Goal: Transaction & Acquisition: Purchase product/service

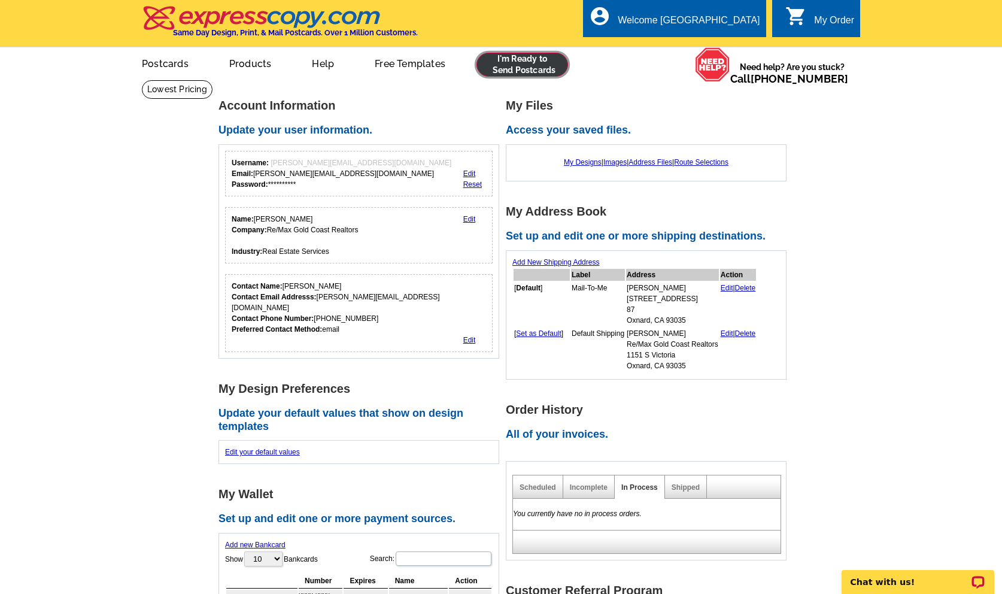
click at [511, 63] on link at bounding box center [522, 65] width 92 height 24
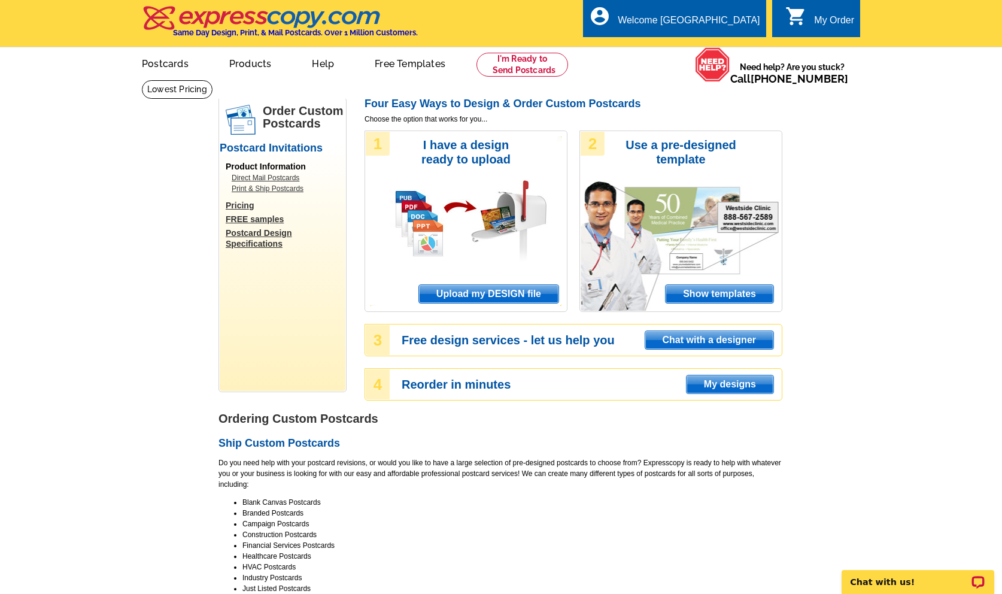
click at [453, 293] on span "Upload my DESIGN file" at bounding box center [488, 294] width 139 height 18
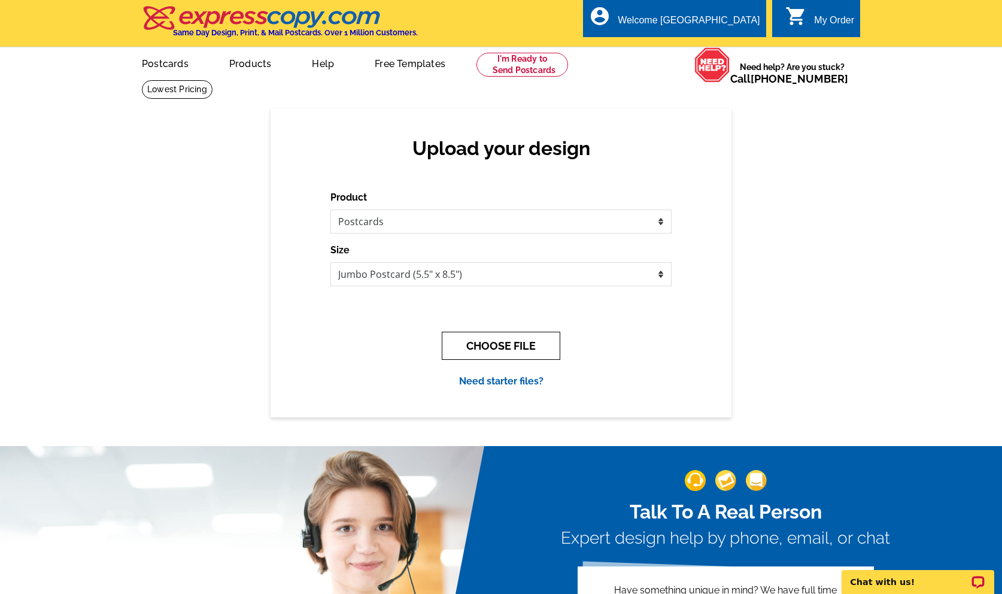
click at [489, 342] on button "CHOOSE FILE" at bounding box center [501, 345] width 118 height 28
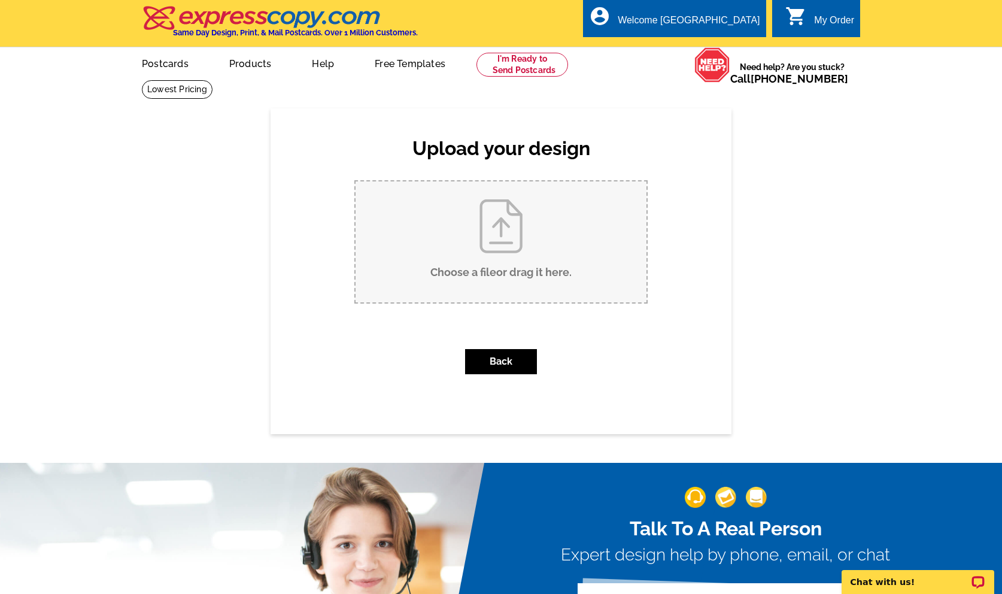
click at [476, 254] on input "Choose a file or drag it here ." at bounding box center [500, 241] width 291 height 121
type input "C:\fakepath\Just Listed Colony Sep2025.pdf"
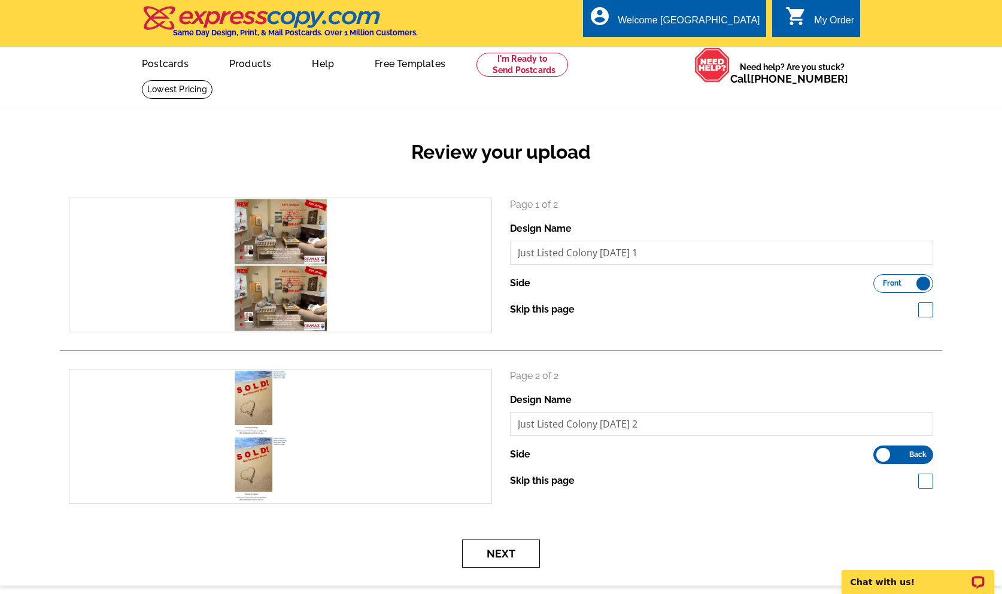
click at [506, 552] on button "Next" at bounding box center [501, 553] width 78 height 28
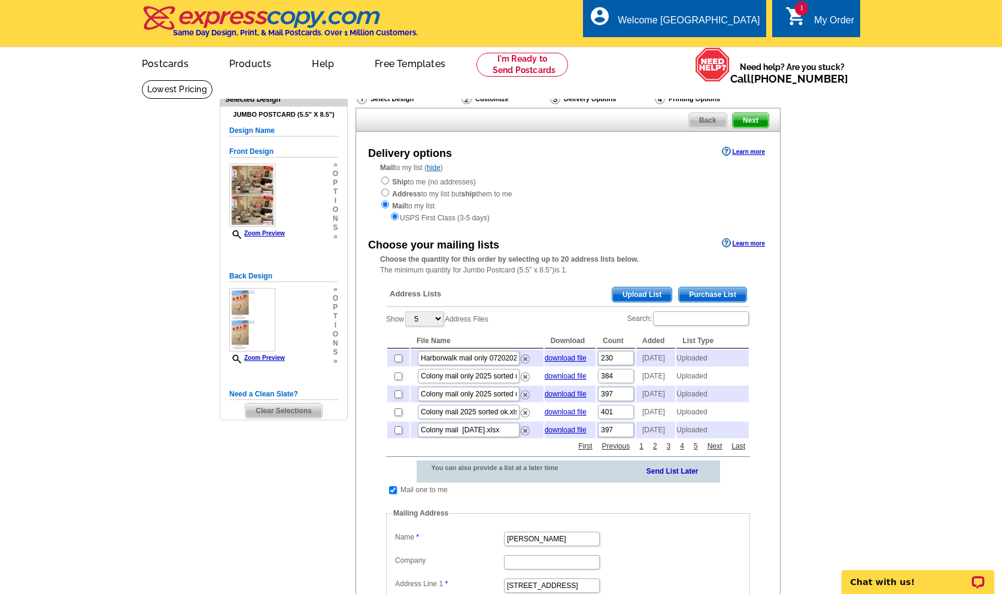
click at [632, 295] on span "Upload List" at bounding box center [641, 294] width 59 height 14
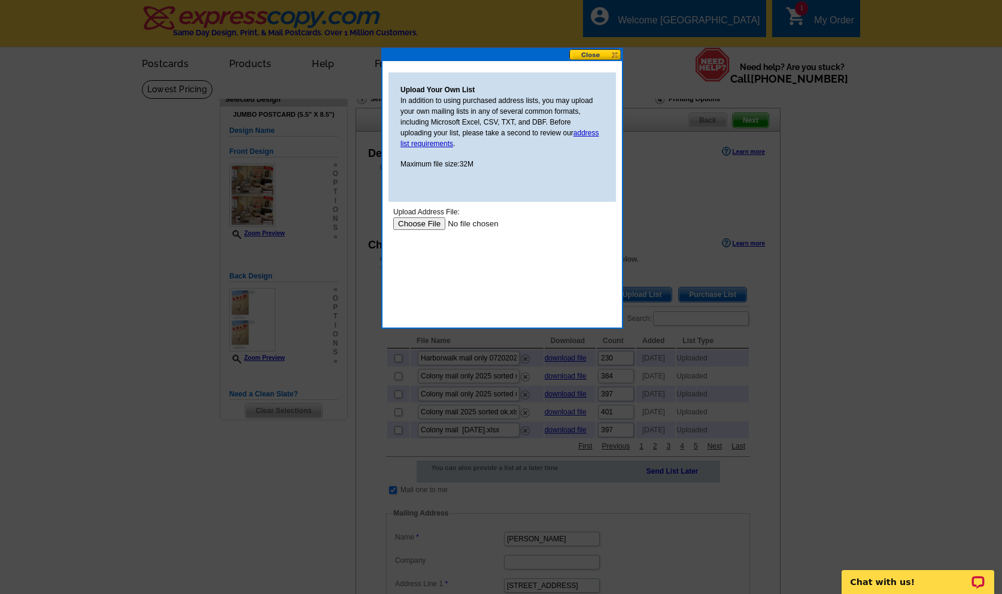
click at [412, 223] on input "file" at bounding box center [468, 223] width 151 height 13
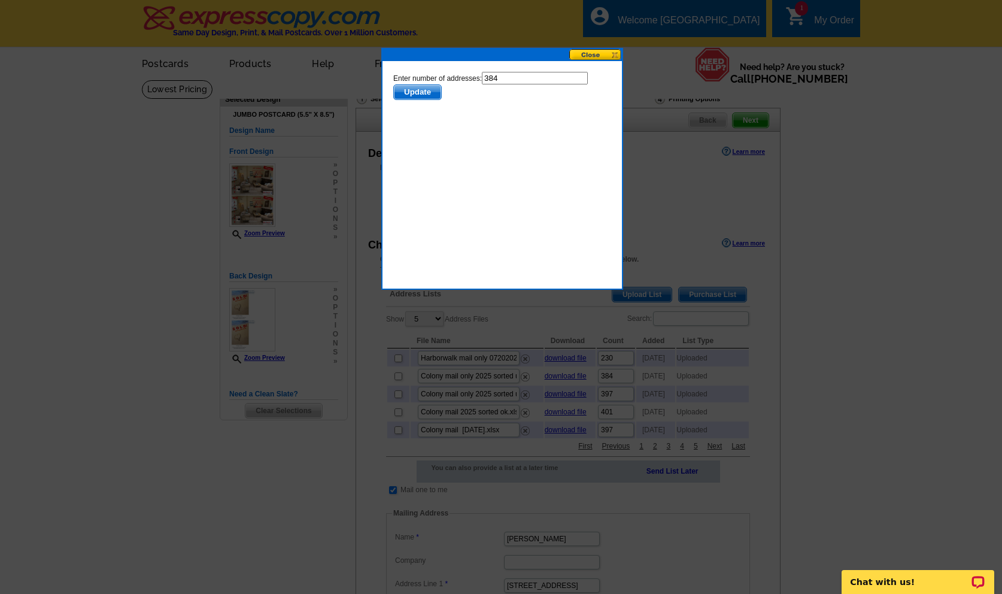
click at [420, 92] on span "Update" at bounding box center [417, 92] width 47 height 14
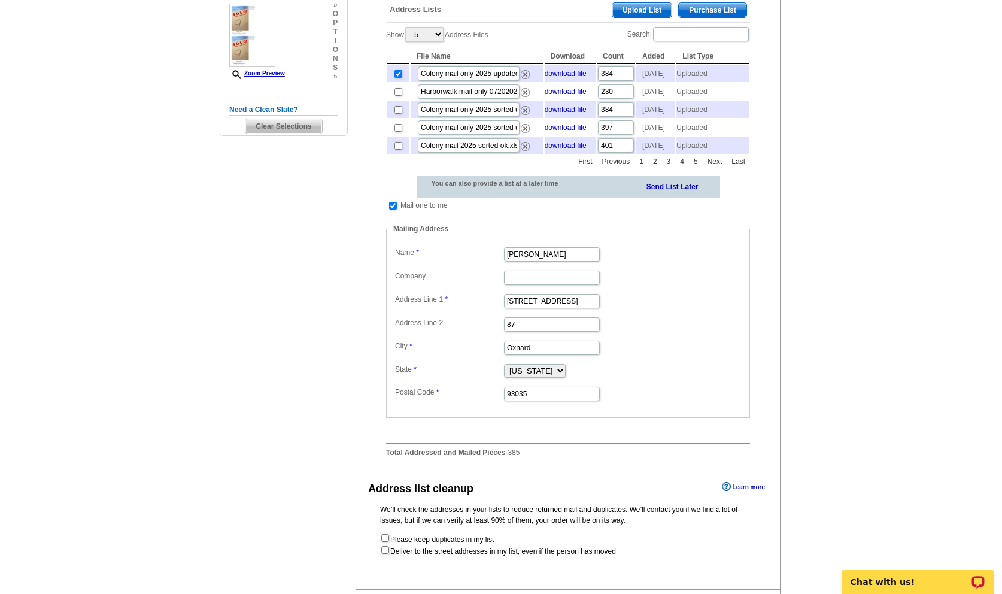
scroll to position [305, 0]
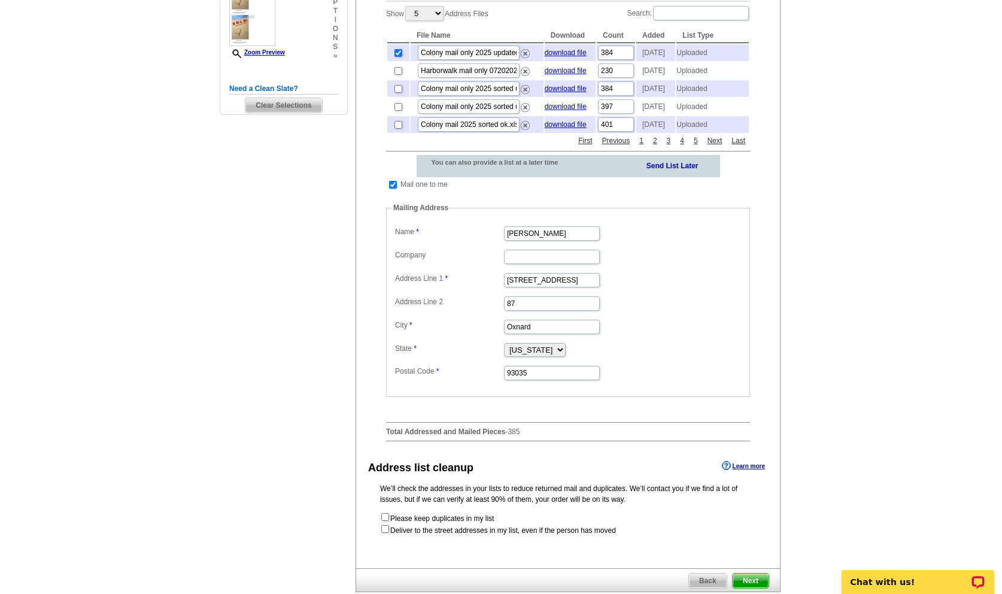
click at [740, 576] on span "Next" at bounding box center [750, 580] width 36 height 14
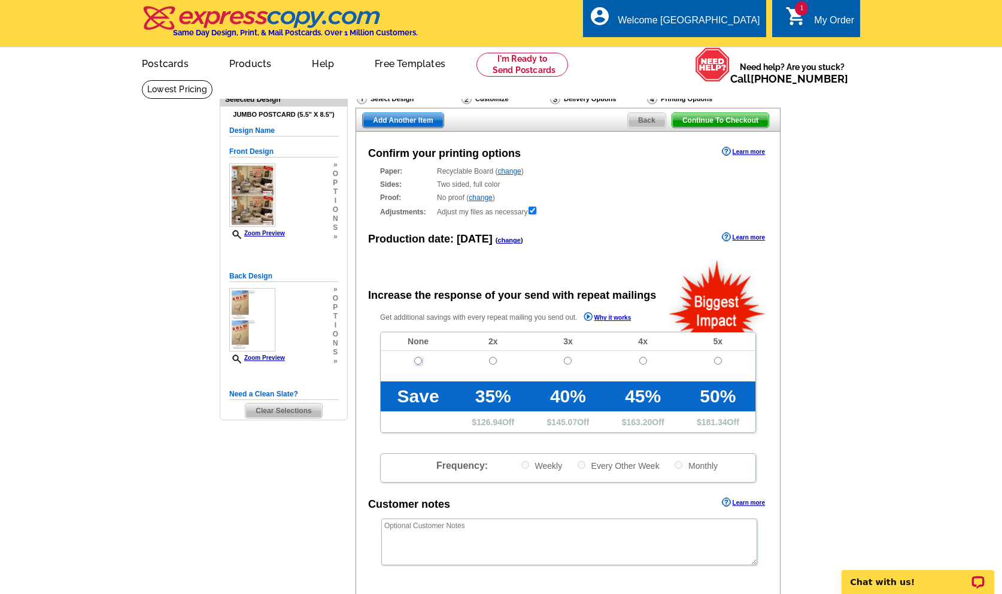
click at [416, 360] on input "radio" at bounding box center [418, 361] width 8 height 8
radio input "true"
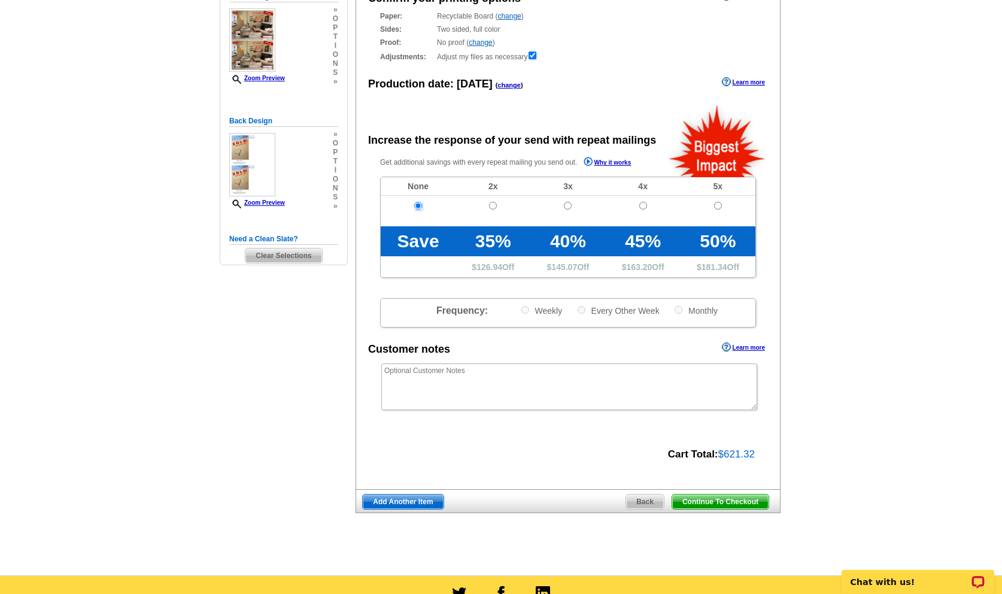
scroll to position [183, 0]
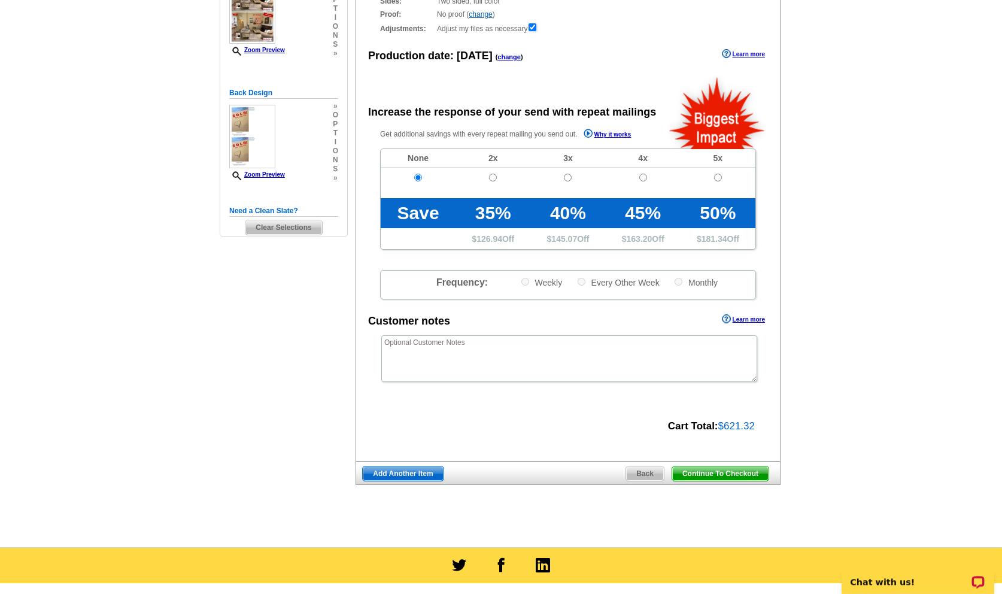
click at [694, 471] on span "Continue To Checkout" at bounding box center [720, 473] width 96 height 14
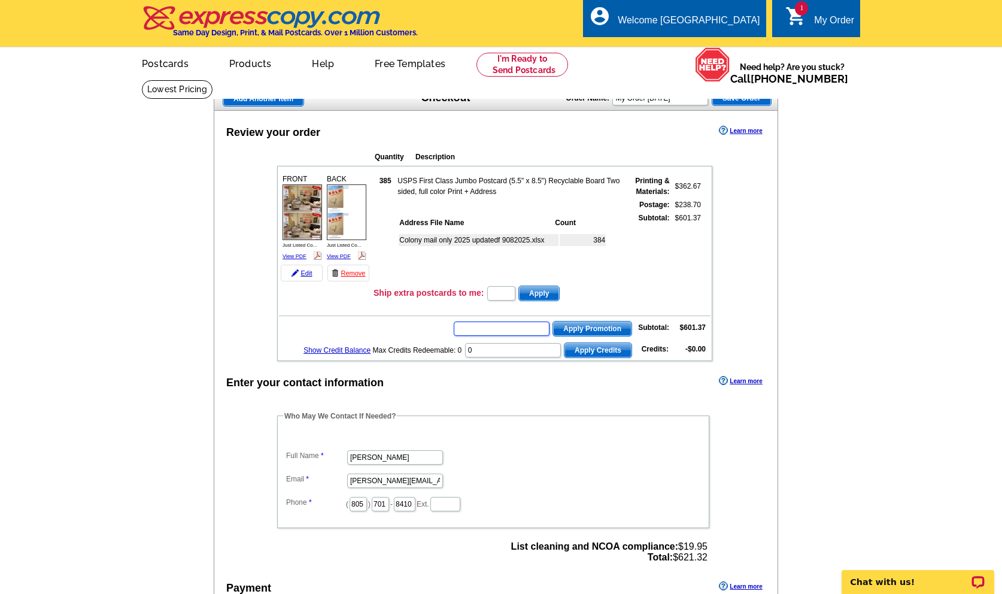
click at [479, 327] on input "text" at bounding box center [502, 328] width 96 height 14
type input "GROW0825"
click at [566, 328] on span "Apply Promotion" at bounding box center [592, 328] width 78 height 14
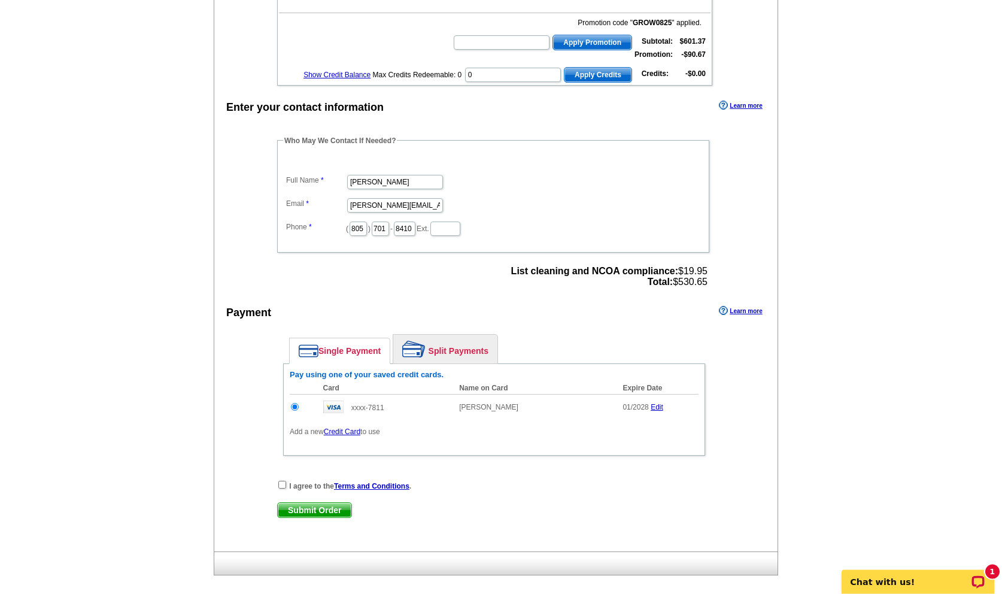
scroll to position [305, 0]
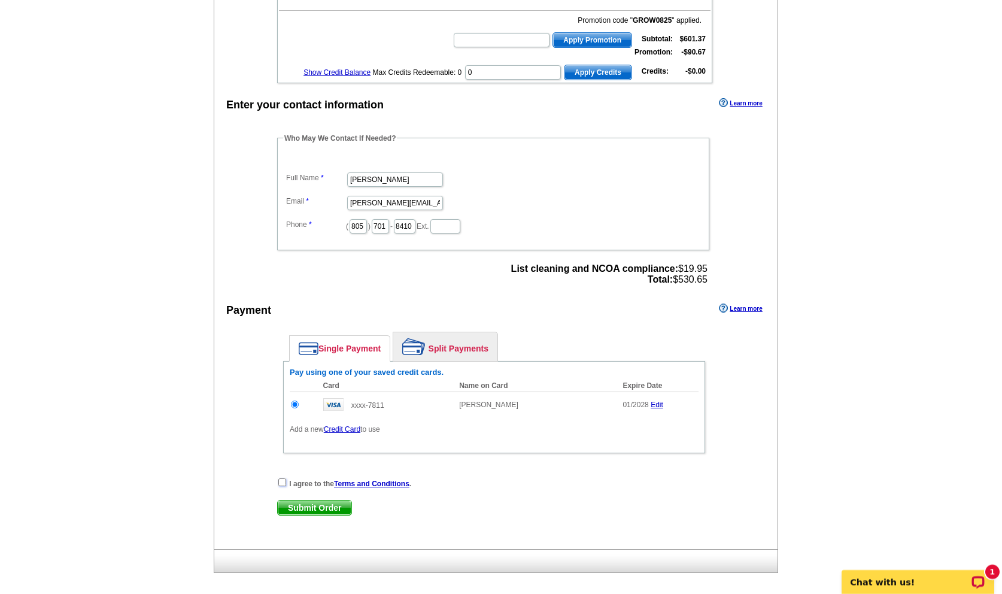
click at [282, 483] on input "checkbox" at bounding box center [282, 482] width 8 height 8
checkbox input "true"
click at [303, 510] on span "Submit Order" at bounding box center [315, 507] width 74 height 14
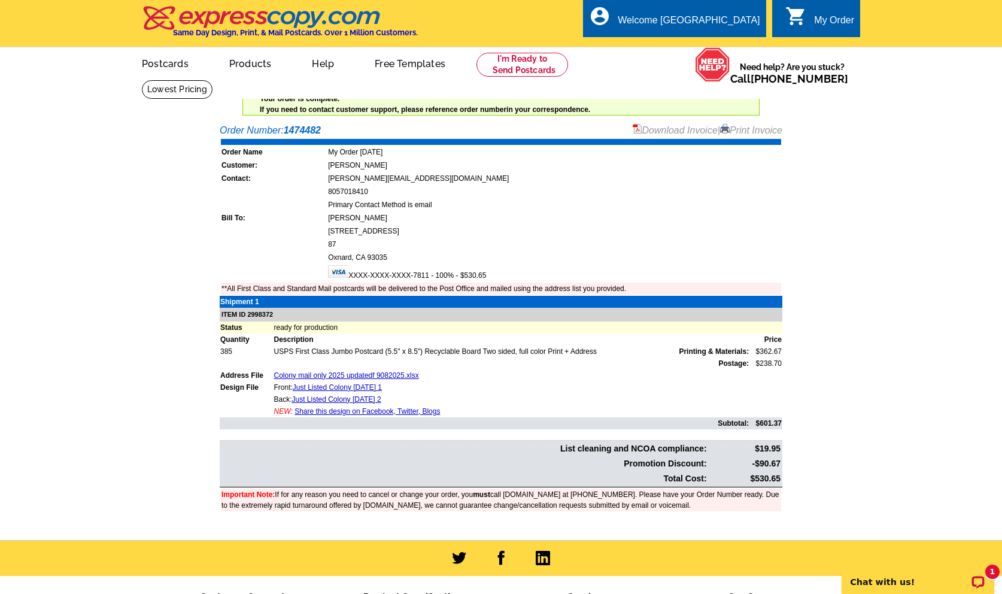
click at [644, 133] on link "Download Invoice" at bounding box center [674, 130] width 85 height 10
